Goal: Task Accomplishment & Management: Manage account settings

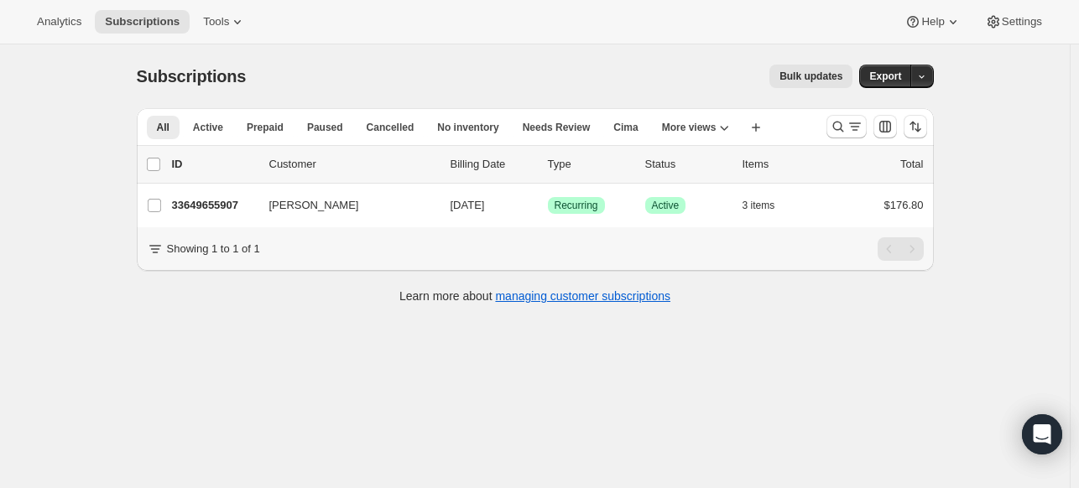
drag, startPoint x: 252, startPoint y: 480, endPoint x: 295, endPoint y: 366, distance: 122.2
click at [295, 366] on div "Subscriptions. This page is ready Subscriptions Bulk updates More actions Bulk …" at bounding box center [535, 288] width 1070 height 488
click at [846, 125] on icon "Search and filter results" at bounding box center [838, 126] width 17 height 17
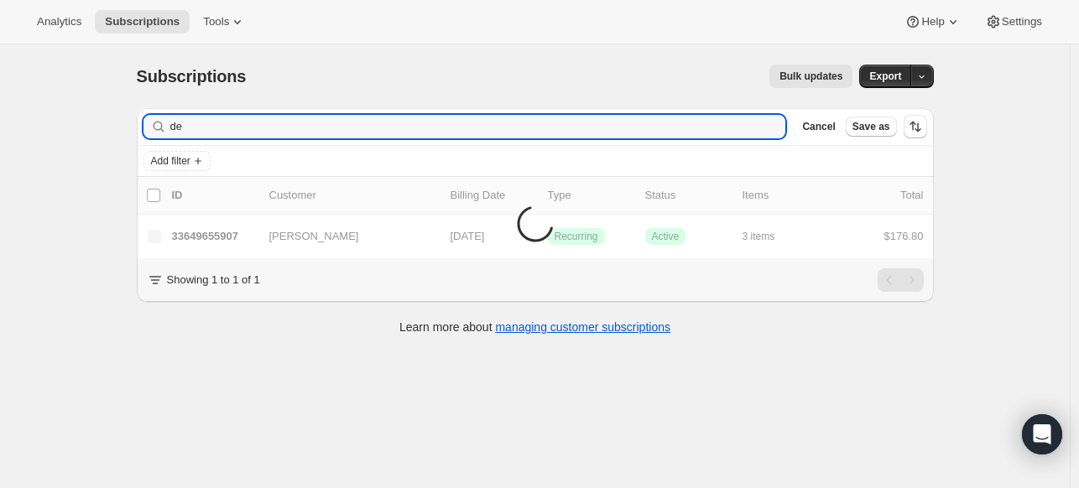
type input "d"
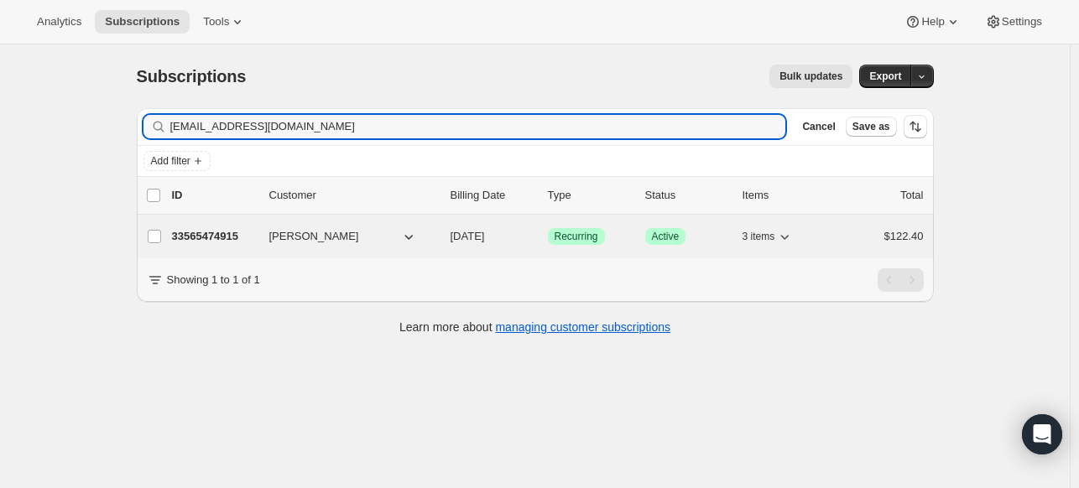
type input "[EMAIL_ADDRESS][DOMAIN_NAME]"
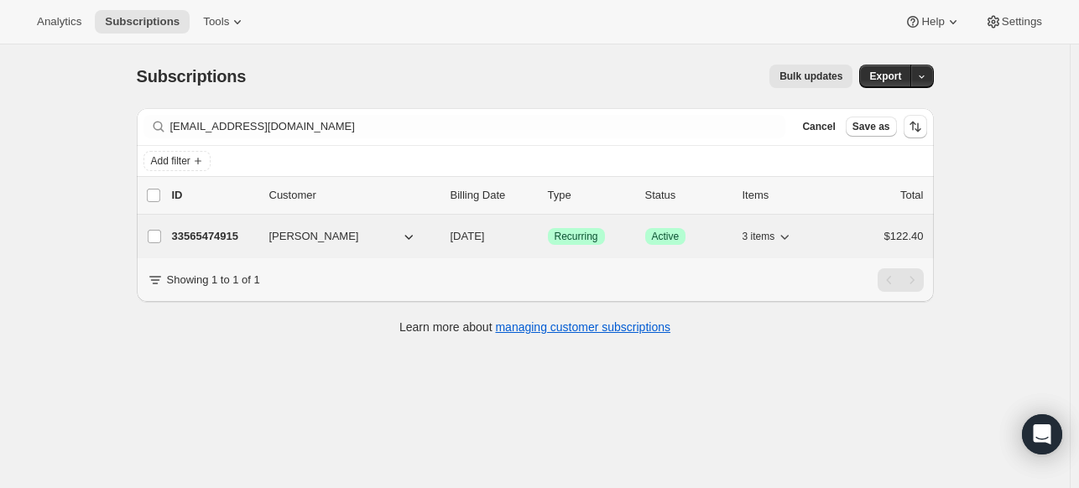
click at [222, 240] on p "33565474915" at bounding box center [214, 236] width 84 height 17
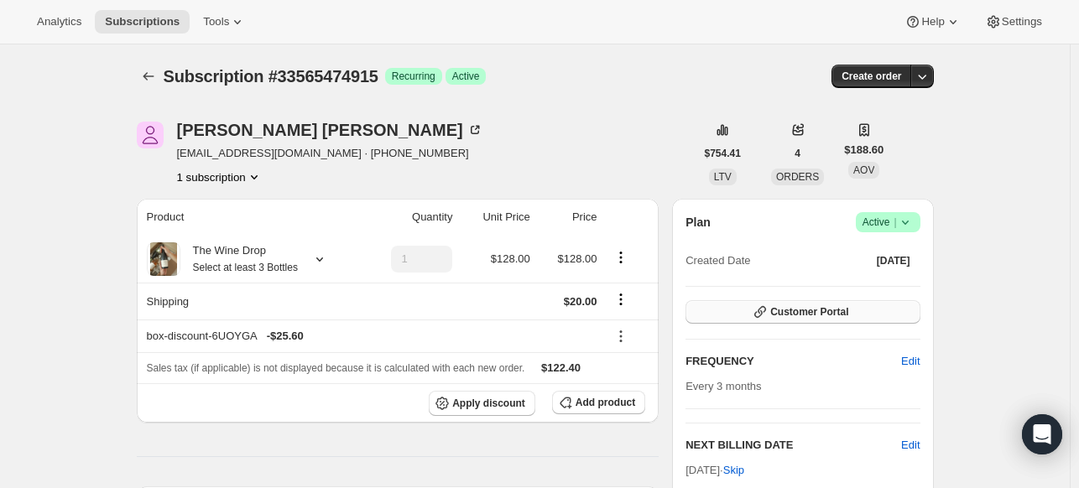
click at [879, 310] on button "Customer Portal" at bounding box center [803, 311] width 234 height 23
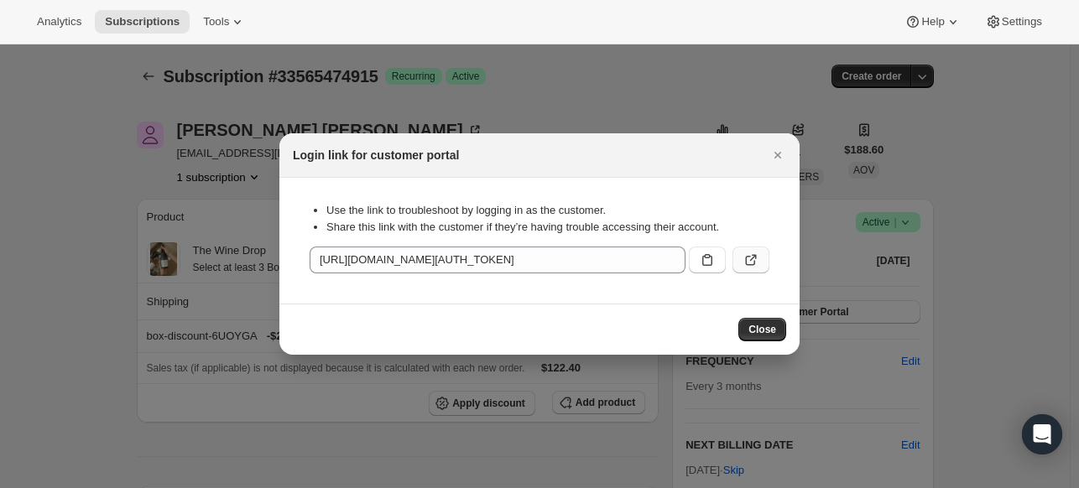
click at [763, 262] on button ":r37:" at bounding box center [751, 260] width 37 height 27
click at [759, 327] on span "Close" at bounding box center [763, 329] width 28 height 13
